Goal: Task Accomplishment & Management: Manage account settings

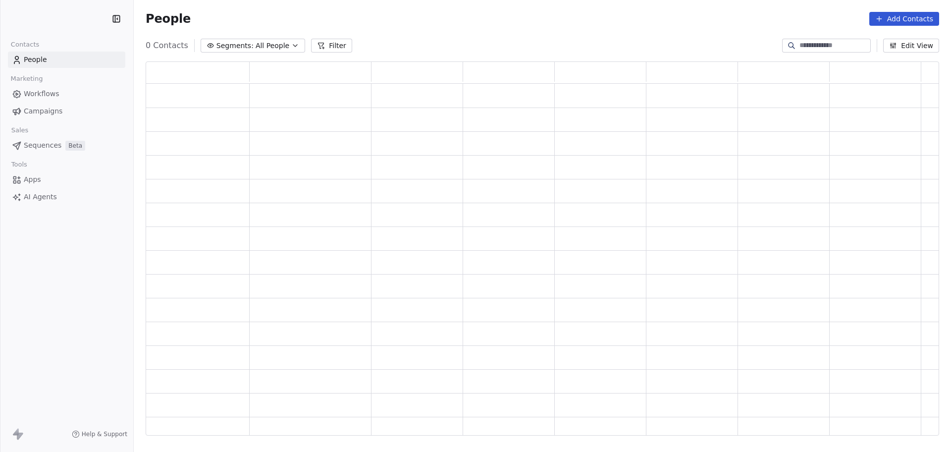
scroll to position [364, 784]
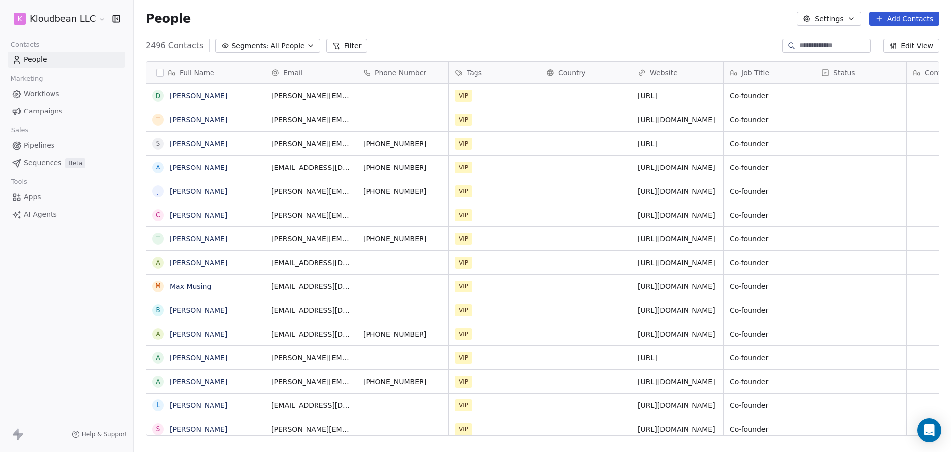
scroll to position [388, 808]
click at [63, 109] on link "Campaigns" at bounding box center [66, 111] width 117 height 16
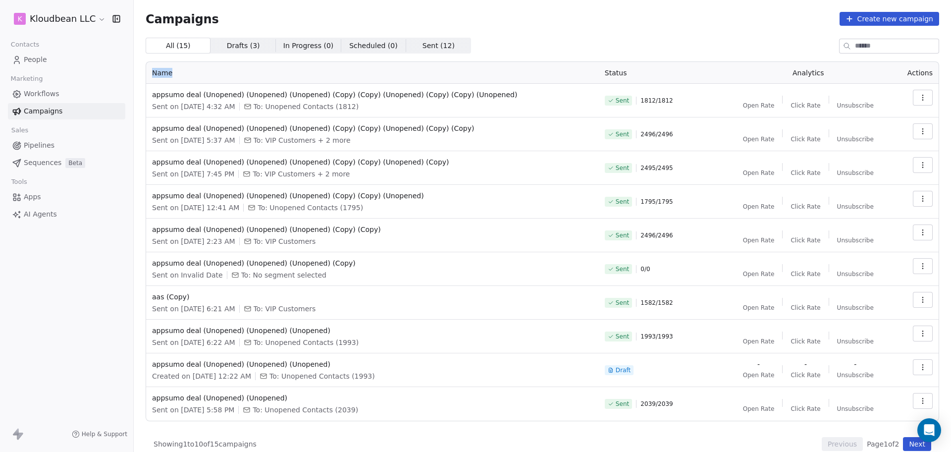
click at [682, 33] on div "Campaigns Create new campaign All ( 15 ) All ( 15 ) Drafts ( 3 ) Drafts ( 3 ) I…" at bounding box center [542, 231] width 793 height 439
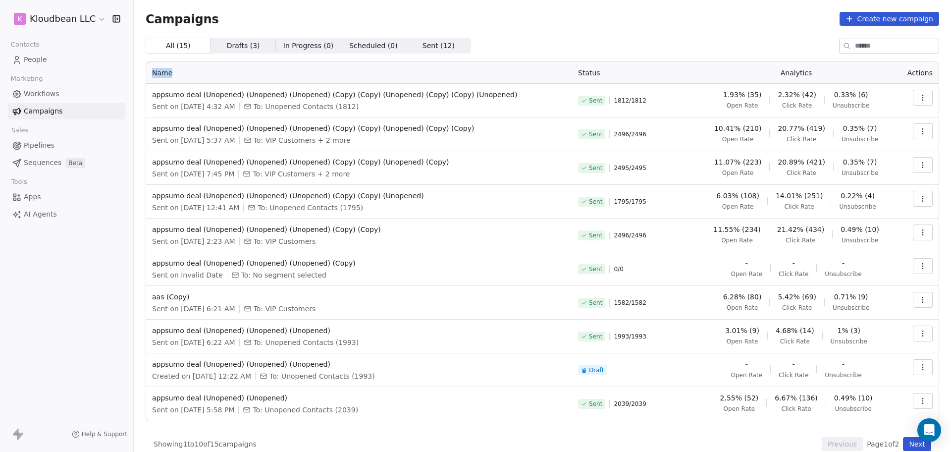
scroll to position [11, 0]
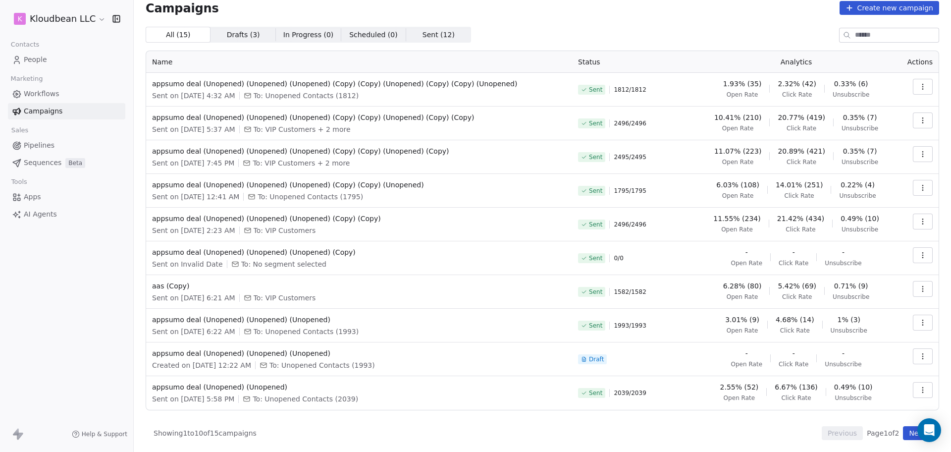
click at [673, 344] on div "All ( 15 ) All ( 15 ) Drafts ( 3 ) Drafts ( 3 ) In Progress ( 0 ) In Progress (…" at bounding box center [542, 233] width 793 height 413
click at [751, 344] on div "All ( 15 ) All ( 15 ) Drafts ( 3 ) Drafts ( 3 ) In Progress ( 0 ) In Progress (…" at bounding box center [542, 233] width 793 height 413
click at [446, 37] on span "Sent ( 12 ) Sent ( 12 )" at bounding box center [438, 35] width 65 height 16
click at [622, 37] on div "All ( 15 ) All ( 15 ) Drafts ( 3 ) Drafts ( 3 ) In Progress ( 0 ) In Progress (…" at bounding box center [542, 35] width 793 height 16
click at [555, 24] on div "Campaigns Create new campaign All ( 15 ) All ( 15 ) Drafts ( 3 ) Drafts ( 3 ) I…" at bounding box center [542, 220] width 793 height 439
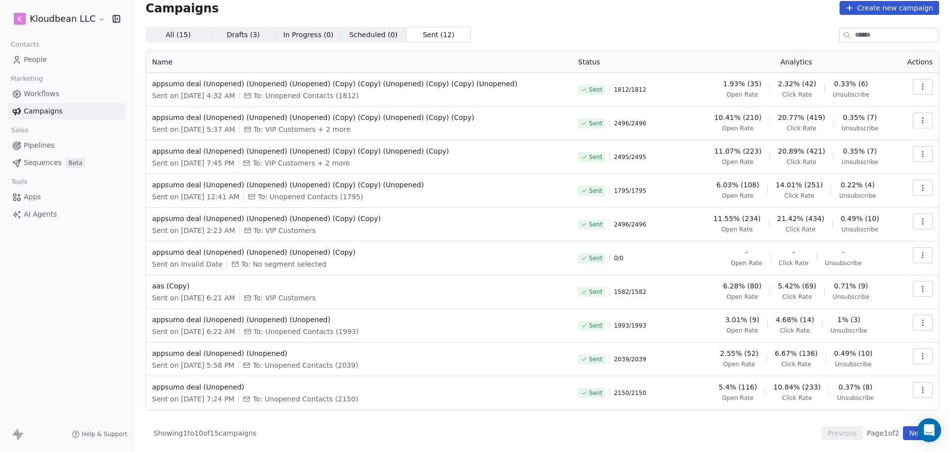
click at [760, 225] on button "button" at bounding box center [923, 221] width 20 height 16
click at [312, 209] on html "k Kloudbean LLC Contacts People Marketing Workflows Campaigns Sales Pipelines S…" at bounding box center [475, 226] width 951 height 452
click at [307, 215] on span "appsumo deal (Unopened) (Unopened) (Unopened) (Copy) (Copy)" at bounding box center [359, 218] width 414 height 10
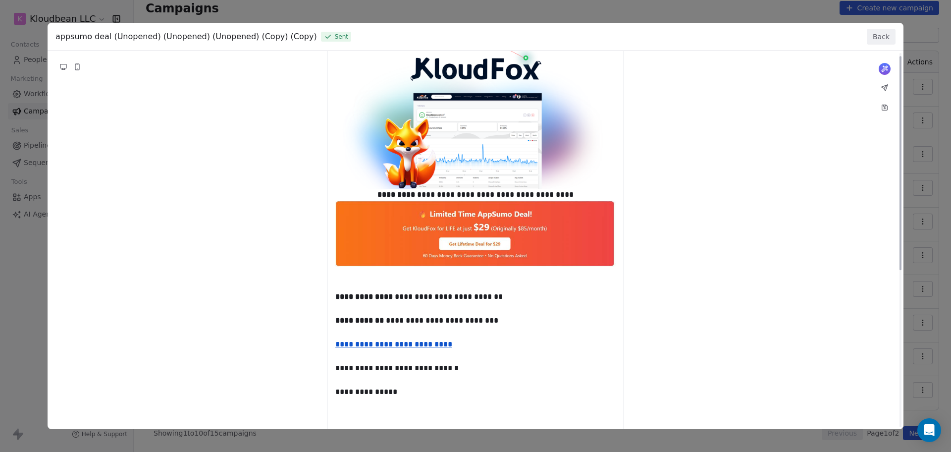
scroll to position [0, 0]
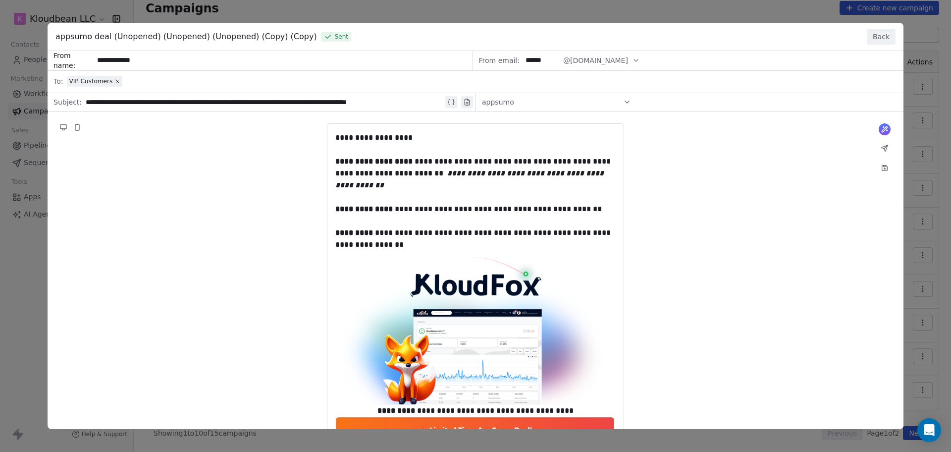
click at [760, 39] on button "Back" at bounding box center [881, 37] width 29 height 16
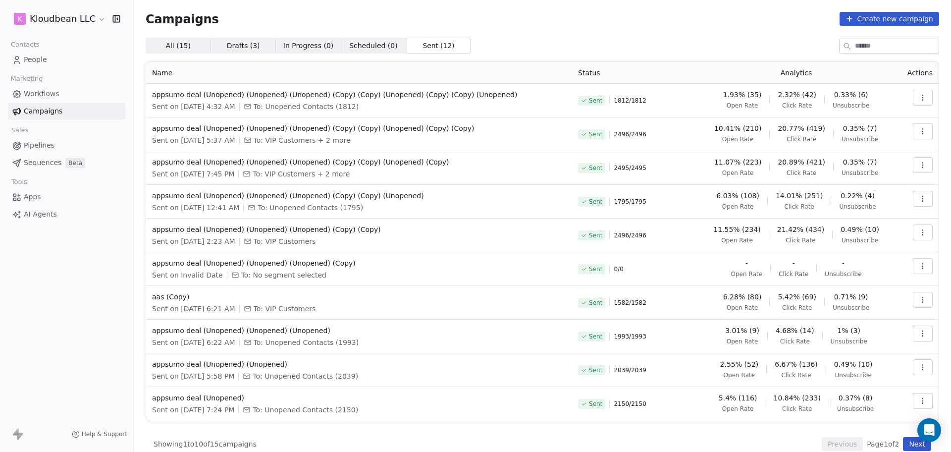
click at [760, 199] on button "button" at bounding box center [923, 199] width 20 height 16
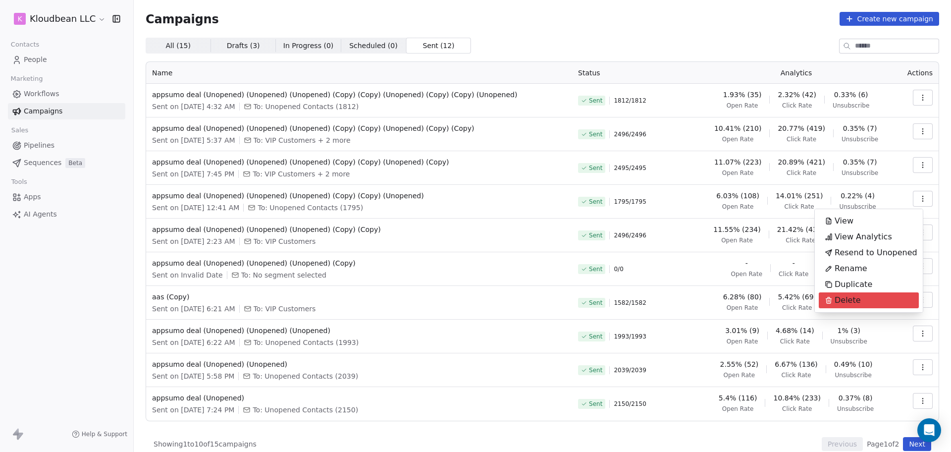
click at [760, 302] on span "Delete" at bounding box center [848, 300] width 26 height 12
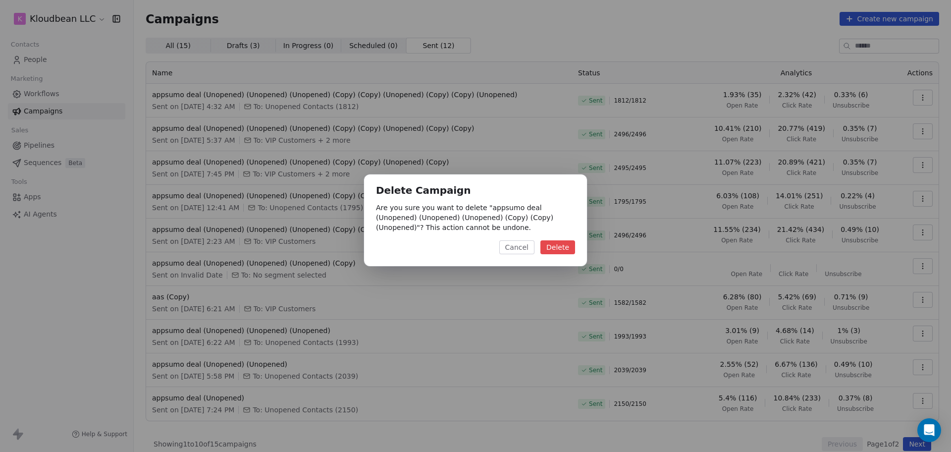
click at [557, 253] on button "Delete" at bounding box center [557, 247] width 35 height 14
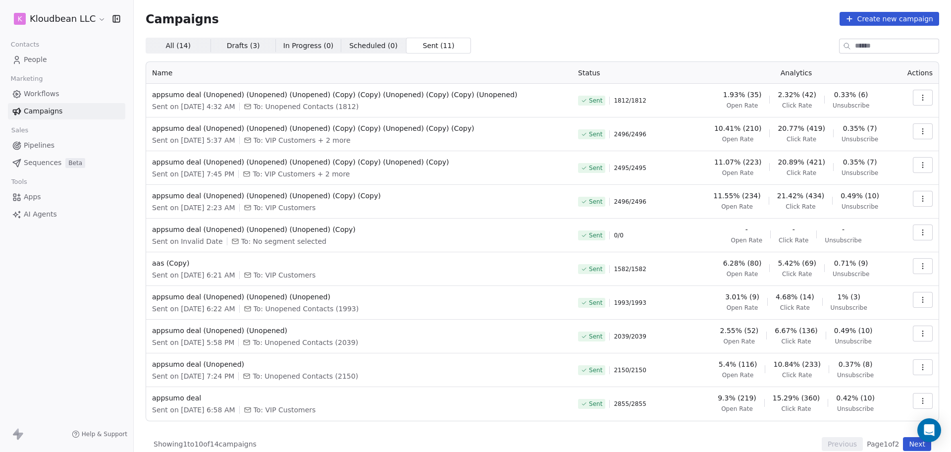
click at [760, 233] on icon "button" at bounding box center [923, 232] width 8 height 8
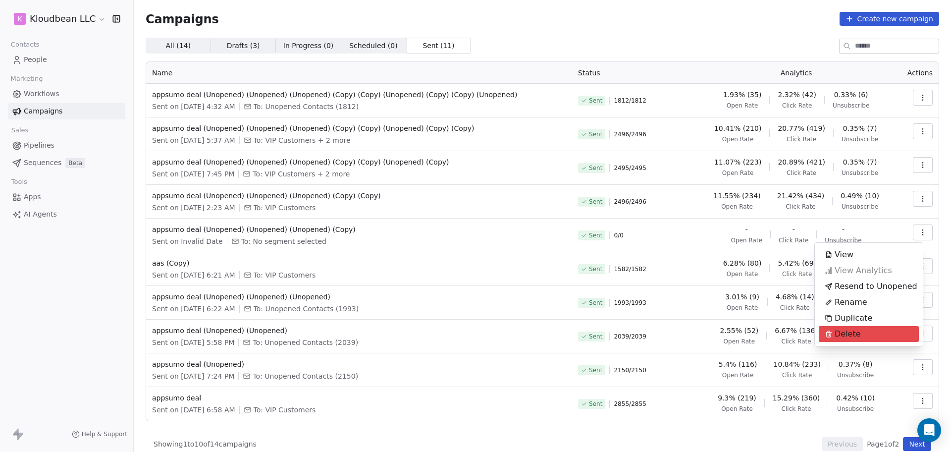
click at [760, 330] on div "Delete" at bounding box center [843, 334] width 48 height 16
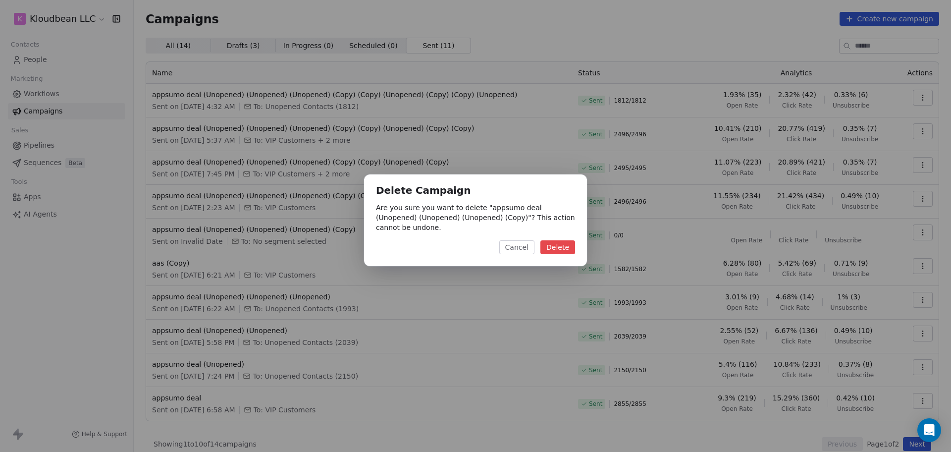
click at [565, 247] on button "Delete" at bounding box center [557, 247] width 35 height 14
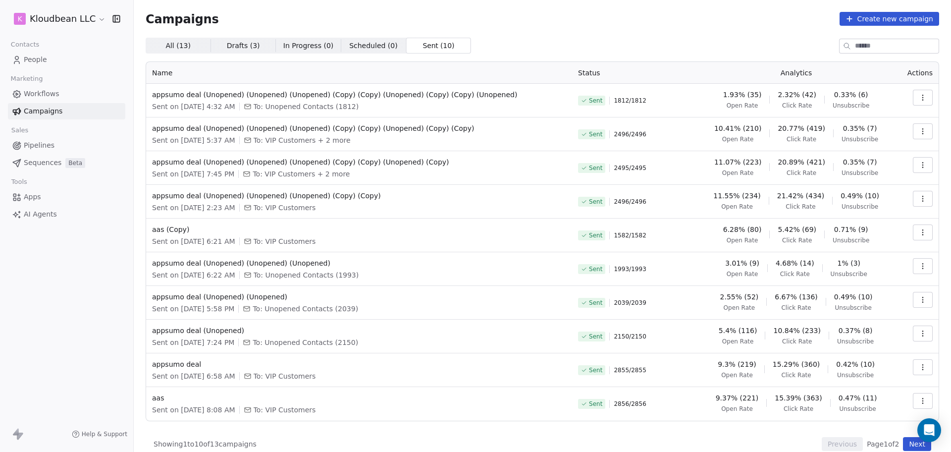
click at [352, 276] on span "To: Unopened Contacts (1993)" at bounding box center [306, 275] width 105 height 10
click at [422, 276] on div "Sent on [DATE] 6:22 AM To: Unopened Contacts (1993)" at bounding box center [359, 275] width 414 height 10
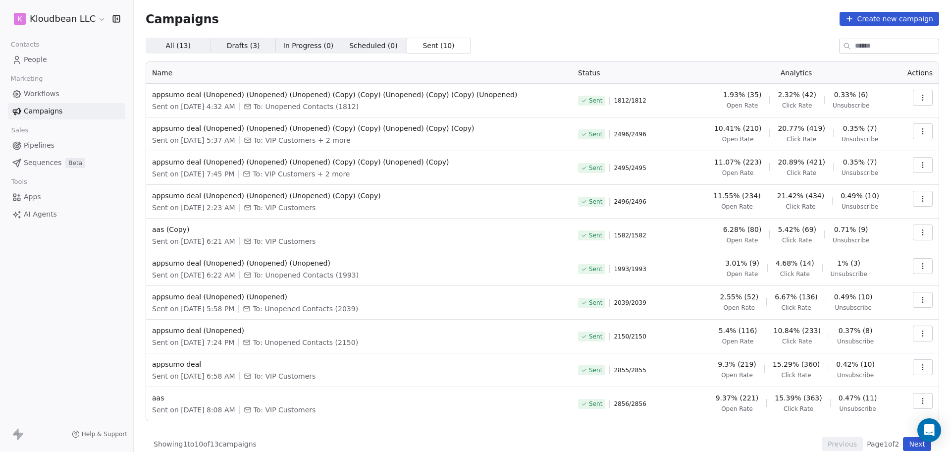
click at [630, 48] on div "All ( 13 ) All ( 13 ) Drafts ( 3 ) Drafts ( 3 ) In Progress ( 0 ) In Progress (…" at bounding box center [542, 46] width 793 height 16
click at [760, 29] on div "Campaigns Create new campaign All ( 13 ) All ( 13 ) Drafts ( 3 ) Drafts ( 3 ) I…" at bounding box center [542, 231] width 793 height 439
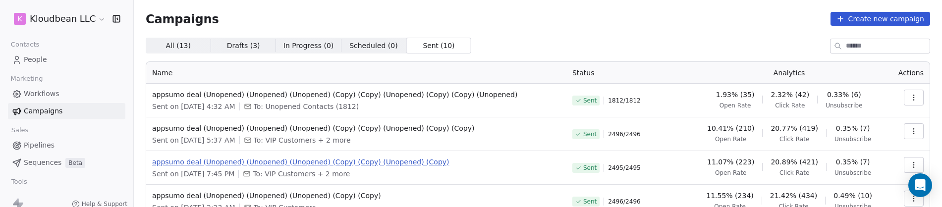
scroll to position [62, 0]
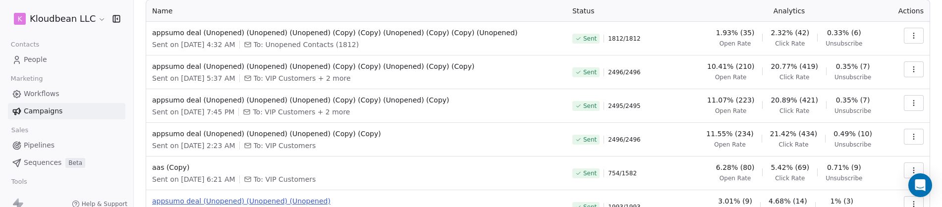
click at [404, 201] on span "appsumo deal (Unopened) (Unopened) (Unopened)" at bounding box center [356, 201] width 408 height 10
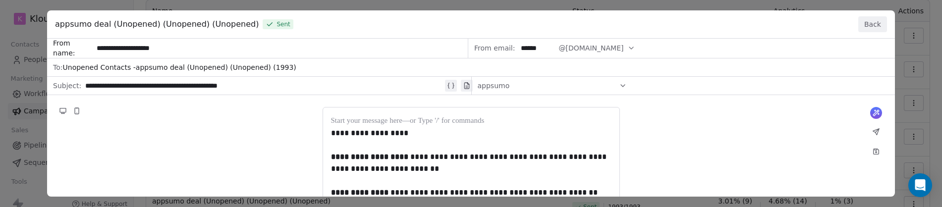
click at [760, 16] on button "Back" at bounding box center [872, 24] width 29 height 16
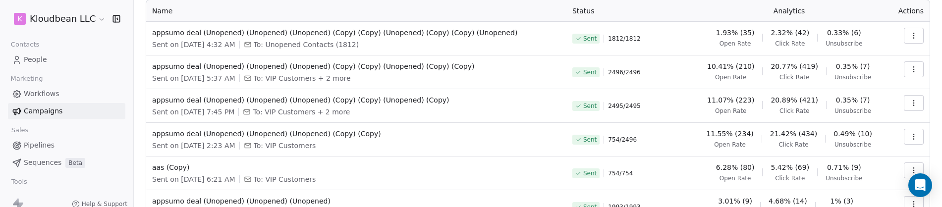
click at [621, 125] on td "Sent 754 / 2496" at bounding box center [628, 140] width 124 height 34
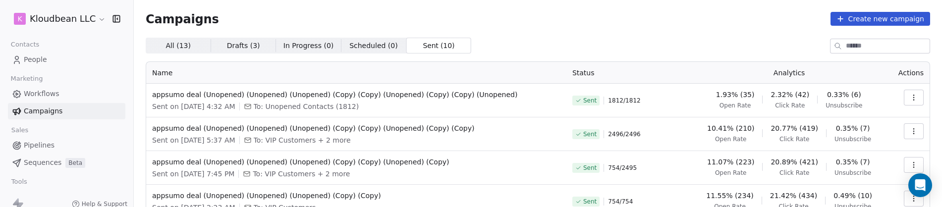
click at [566, 101] on td "appsumo deal (Unopened) (Unopened) (Unopened) (Copy) (Copy) (Unopened) (Copy) (…" at bounding box center [356, 101] width 420 height 34
click at [617, 126] on div "Sent 754 / 2496" at bounding box center [628, 134] width 112 height 22
click at [336, 182] on td "appsumo deal (Unopened) (Unopened) (Unopened) (Copy) (Copy) (Unopened) (Copy) S…" at bounding box center [356, 168] width 420 height 34
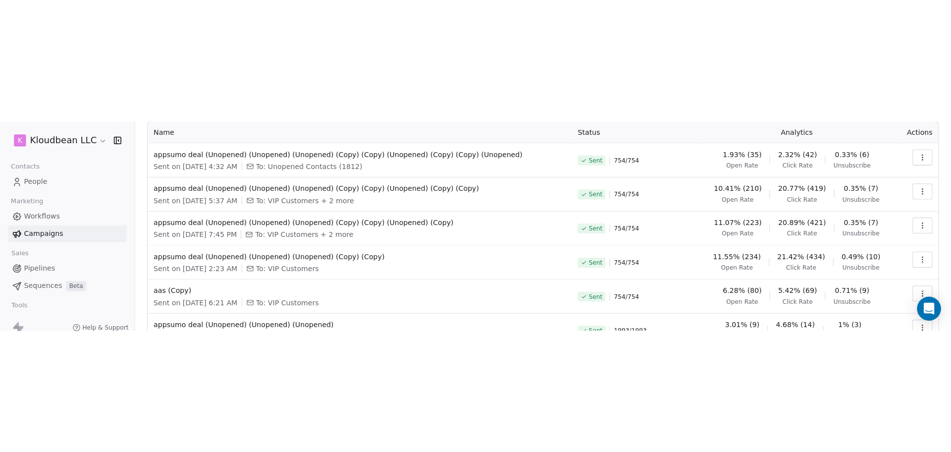
scroll to position [11, 0]
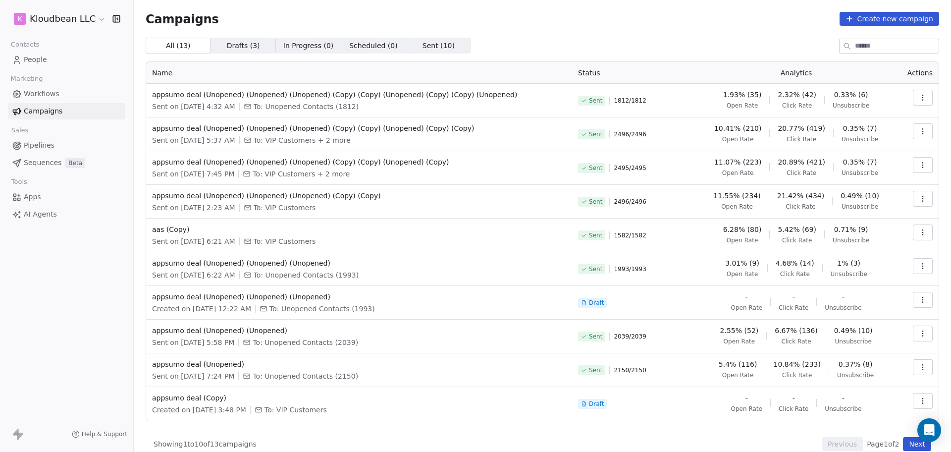
click at [718, 33] on div "Campaigns Create new campaign All ( 13 ) All ( 13 ) Drafts ( 3 ) Drafts ( 3 ) I…" at bounding box center [542, 231] width 793 height 439
click at [919, 402] on icon "button" at bounding box center [923, 401] width 8 height 8
click at [842, 380] on span "Delete" at bounding box center [848, 378] width 26 height 12
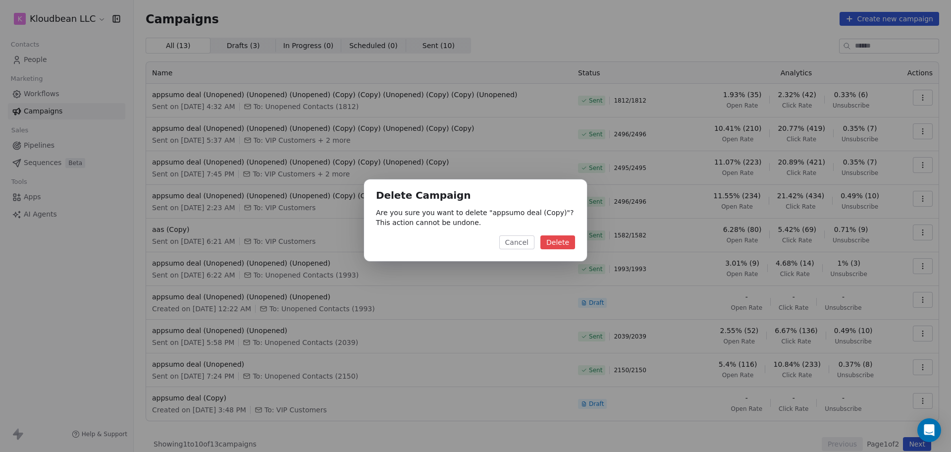
click at [548, 240] on button "Delete" at bounding box center [557, 242] width 35 height 14
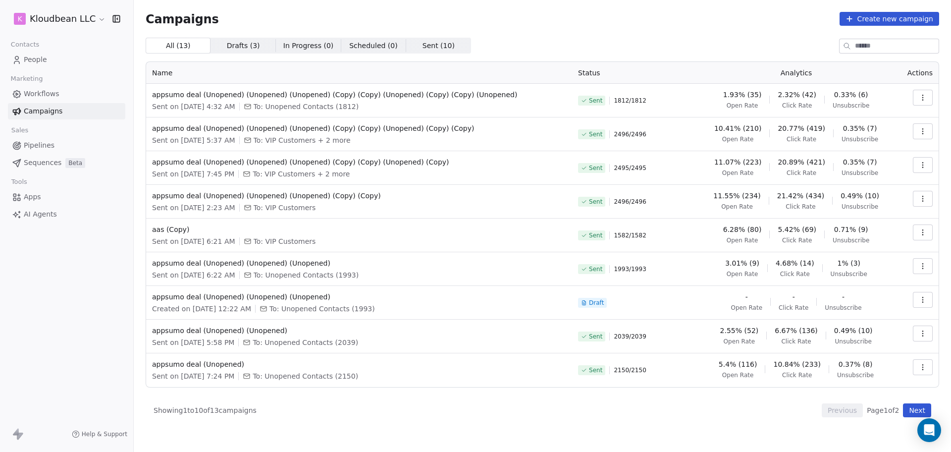
click at [920, 367] on button "button" at bounding box center [923, 367] width 20 height 16
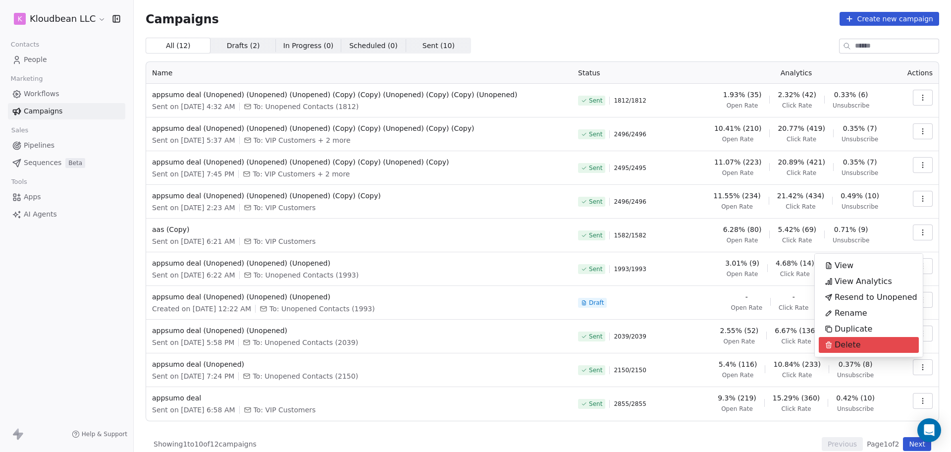
click at [914, 406] on html "k Kloudbean LLC Contacts People Marketing Workflows Campaigns Sales Pipelines S…" at bounding box center [475, 226] width 951 height 452
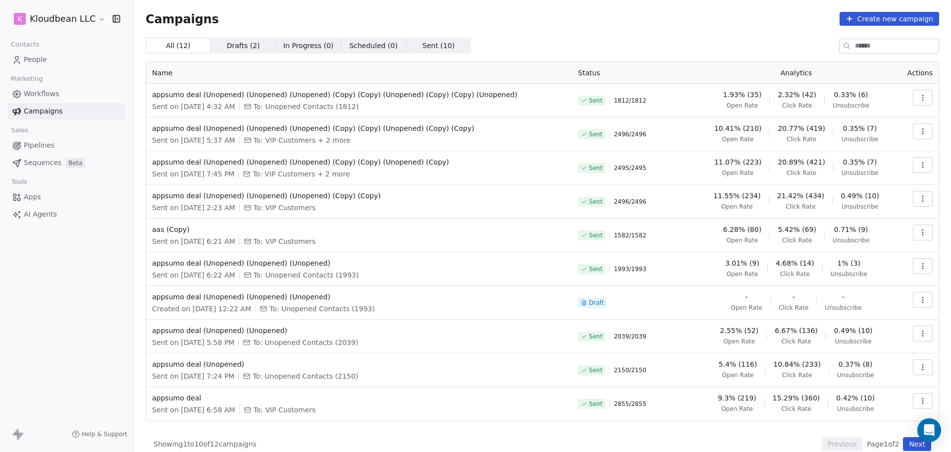
click at [919, 402] on icon "button" at bounding box center [923, 401] width 8 height 8
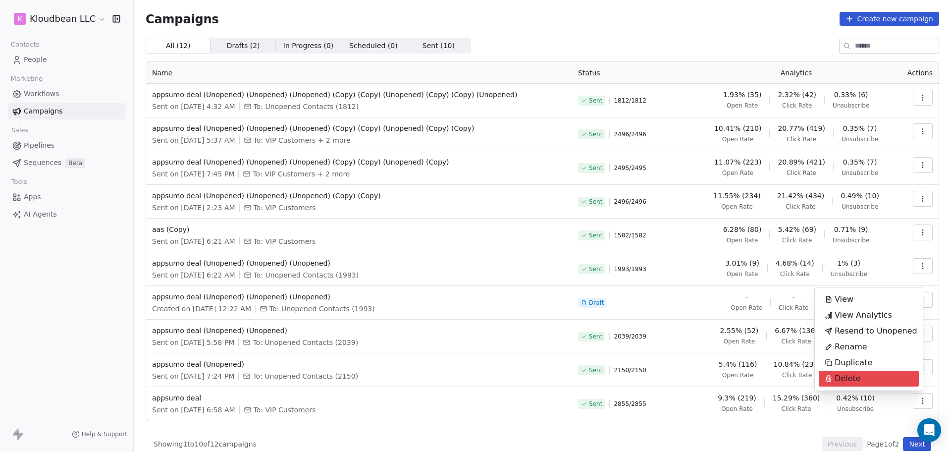
click at [641, 427] on html "k Kloudbean LLC Contacts People Marketing Workflows Campaigns Sales Pipelines S…" at bounding box center [475, 226] width 951 height 452
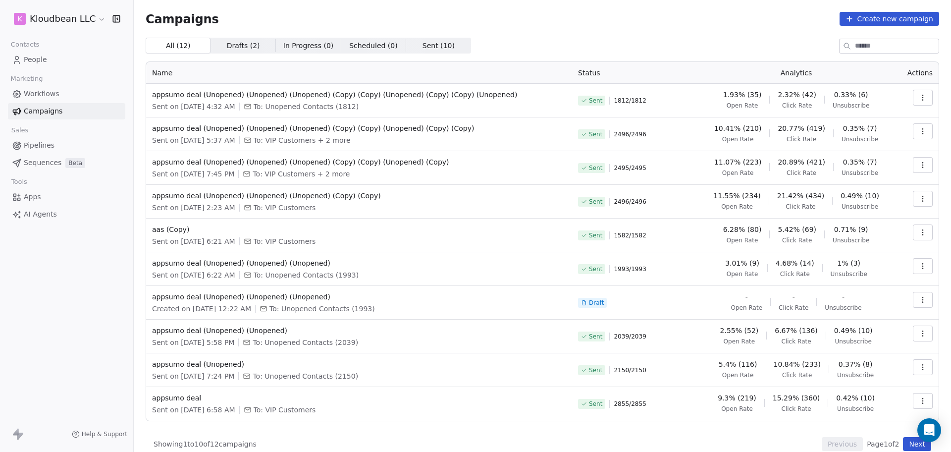
click at [620, 421] on div "All ( 12 ) All ( 12 ) Drafts ( 2 ) Drafts ( 2 ) In Progress ( 0 ) In Progress (…" at bounding box center [542, 244] width 793 height 413
click at [594, 425] on div "All ( 12 ) All ( 12 ) Drafts ( 2 ) Drafts ( 2 ) In Progress ( 0 ) In Progress (…" at bounding box center [542, 244] width 793 height 413
click at [681, 33] on div "Campaigns Create new campaign All ( 12 ) All ( 12 ) Drafts ( 2 ) Drafts ( 2 ) I…" at bounding box center [542, 231] width 793 height 439
click at [644, 18] on div "Campaigns Create new campaign" at bounding box center [542, 19] width 793 height 14
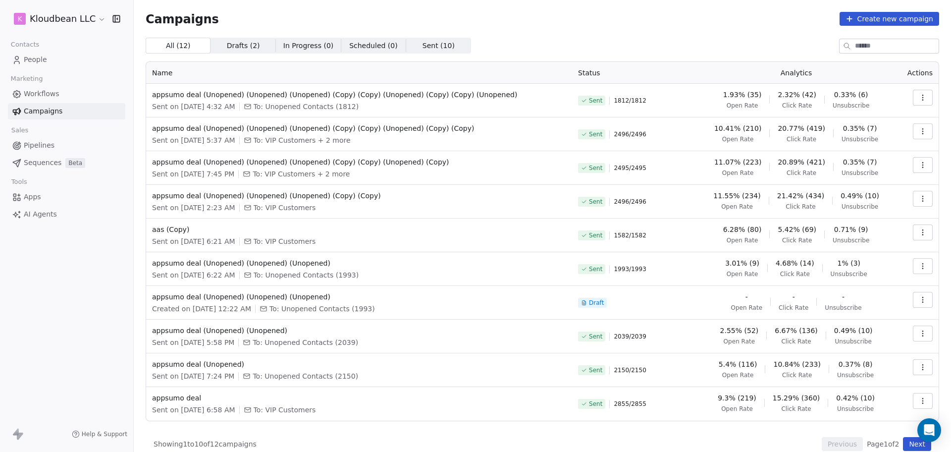
click at [348, 437] on div "Showing 1 to 10 of 12 campaigns Previous Page 1 of 2 Next" at bounding box center [542, 444] width 793 height 14
click at [529, 34] on div "Campaigns Create new campaign All ( 12 ) All ( 12 ) Drafts ( 2 ) Drafts ( 2 ) I…" at bounding box center [542, 231] width 793 height 439
click at [531, 31] on div "Campaigns Create new campaign All ( 12 ) All ( 12 ) Drafts ( 2 ) Drafts ( 2 ) I…" at bounding box center [542, 231] width 793 height 439
click at [28, 337] on div "k Kloudbean LLC Contacts People Marketing Workflows Campaigns Sales Pipelines S…" at bounding box center [66, 226] width 133 height 452
click at [68, 353] on div "k Kloudbean LLC Contacts People Marketing Workflows Campaigns Sales Pipelines S…" at bounding box center [66, 226] width 133 height 452
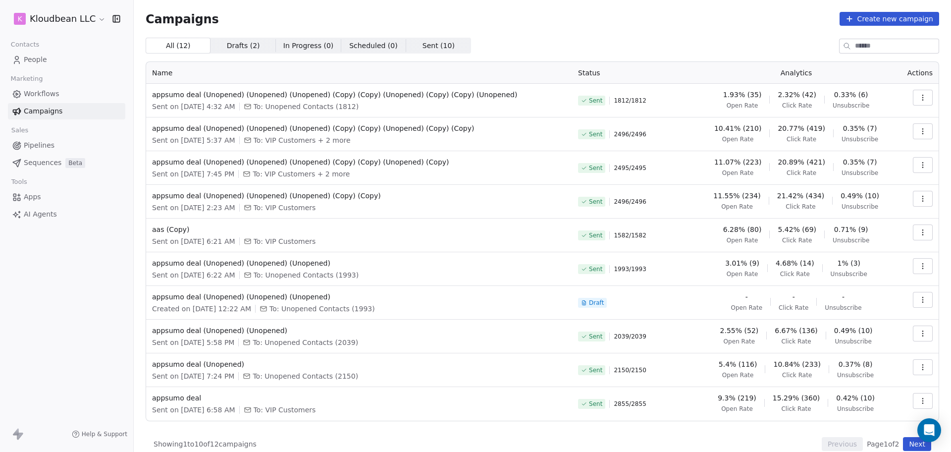
click at [70, 335] on div "k Kloudbean LLC Contacts People Marketing Workflows Campaigns Sales Pipelines S…" at bounding box center [66, 226] width 133 height 452
click at [63, 334] on div "k Kloudbean LLC Contacts People Marketing Workflows Campaigns Sales Pipelines S…" at bounding box center [66, 226] width 133 height 452
click at [55, 322] on div "k Kloudbean LLC Contacts People Marketing Workflows Campaigns Sales Pipelines S…" at bounding box center [66, 226] width 133 height 452
click at [47, 310] on div "k Kloudbean LLC Contacts People Marketing Workflows Campaigns Sales Pipelines S…" at bounding box center [66, 226] width 133 height 452
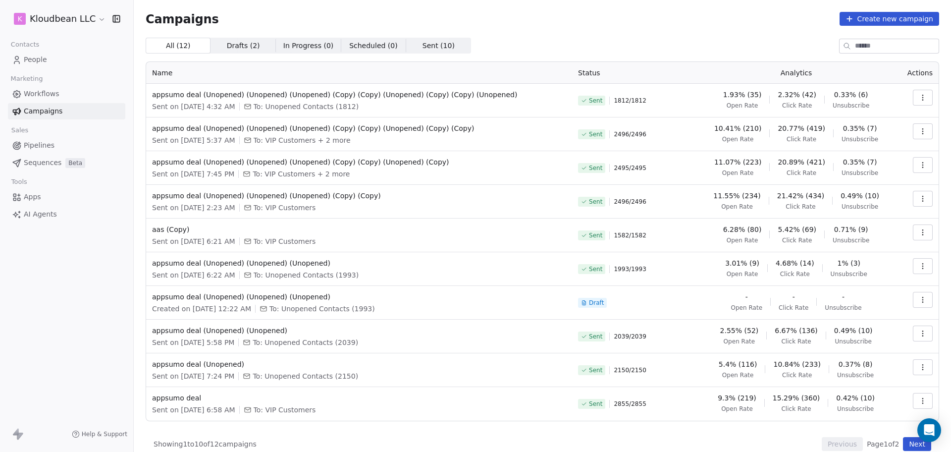
click at [85, 325] on div "k Kloudbean LLC Contacts People Marketing Workflows Campaigns Sales Pipelines S…" at bounding box center [66, 226] width 133 height 452
